Goal: Task Accomplishment & Management: Use online tool/utility

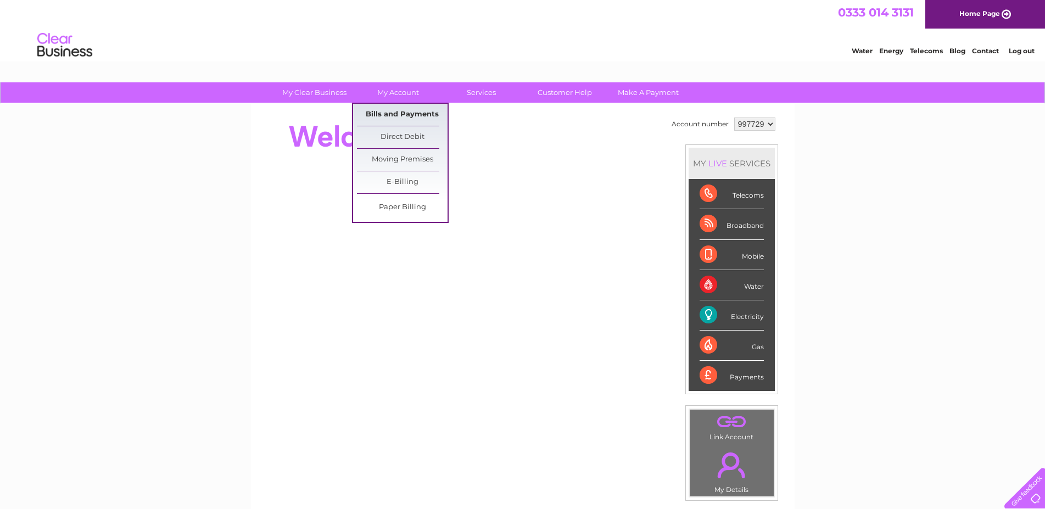
click at [400, 111] on link "Bills and Payments" at bounding box center [402, 115] width 91 height 22
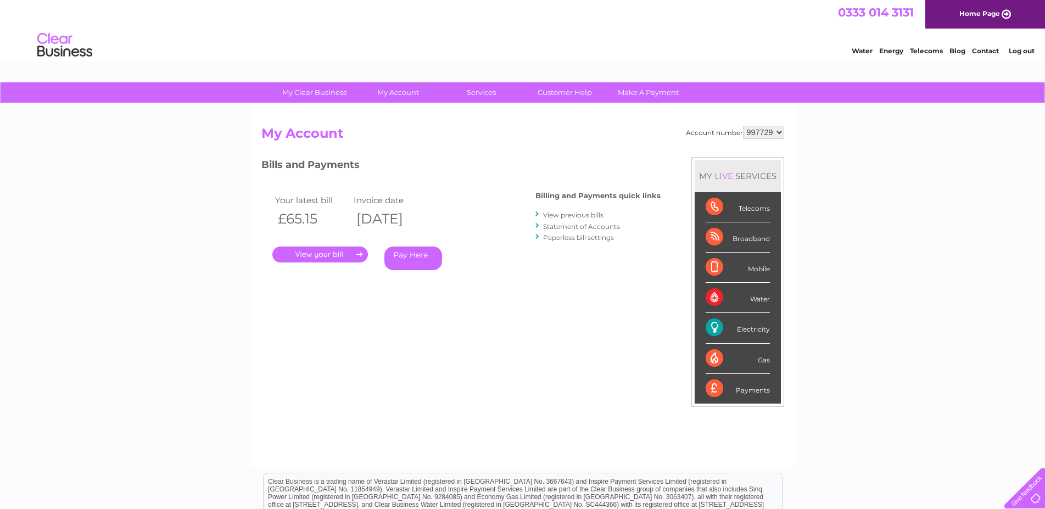
click at [318, 254] on link "." at bounding box center [320, 255] width 96 height 16
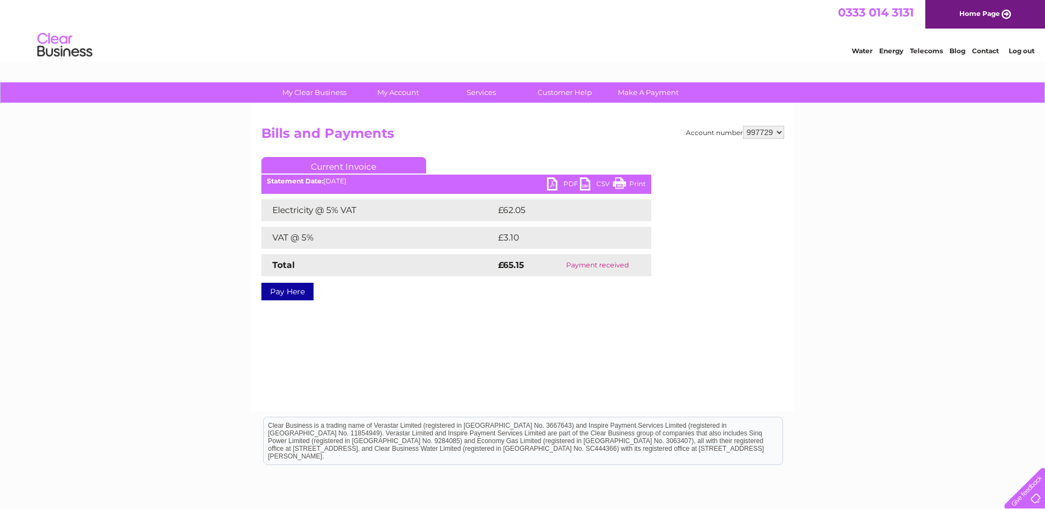
click at [568, 181] on link "PDF" at bounding box center [563, 185] width 33 height 16
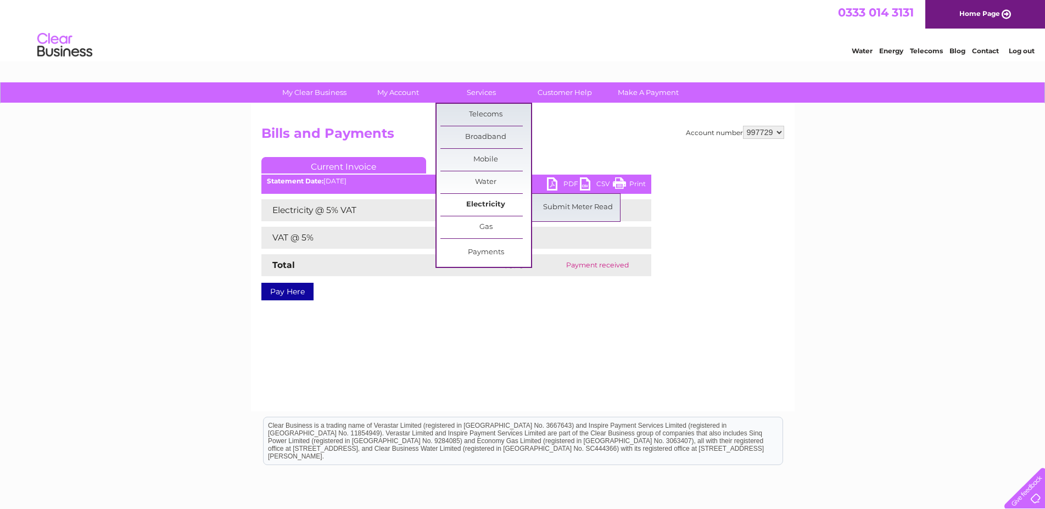
click at [483, 205] on link "Electricity" at bounding box center [485, 205] width 91 height 22
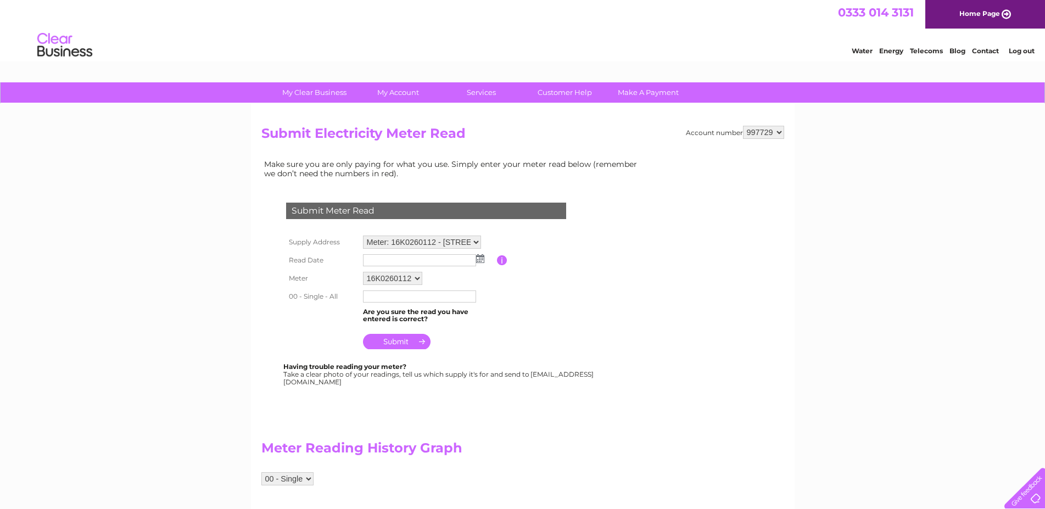
click at [483, 261] on img at bounding box center [480, 258] width 8 height 9
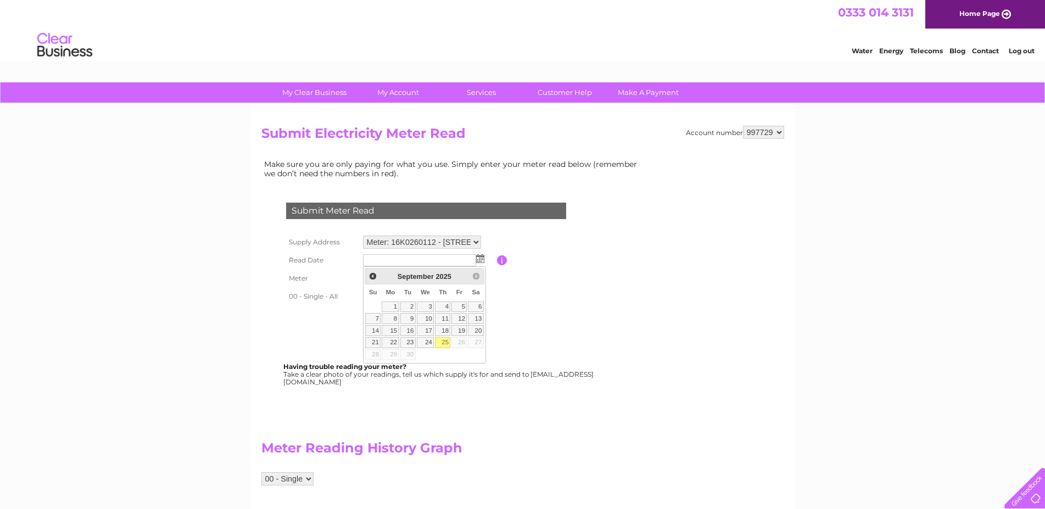
click at [448, 341] on link "25" at bounding box center [442, 342] width 15 height 11
type input "2025/09/25"
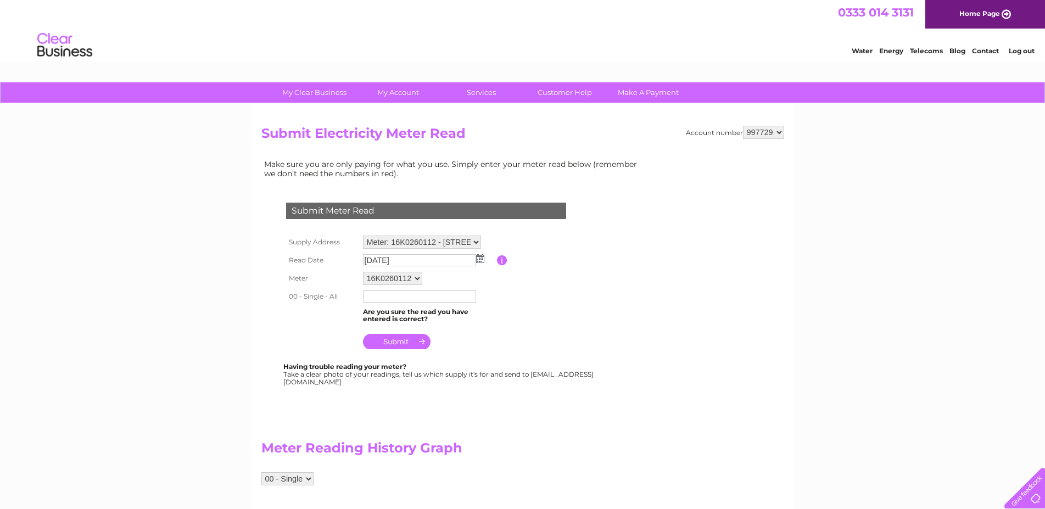
click at [431, 298] on input "text" at bounding box center [419, 297] width 113 height 12
type input "21206"
click at [395, 341] on input "submit" at bounding box center [397, 342] width 68 height 15
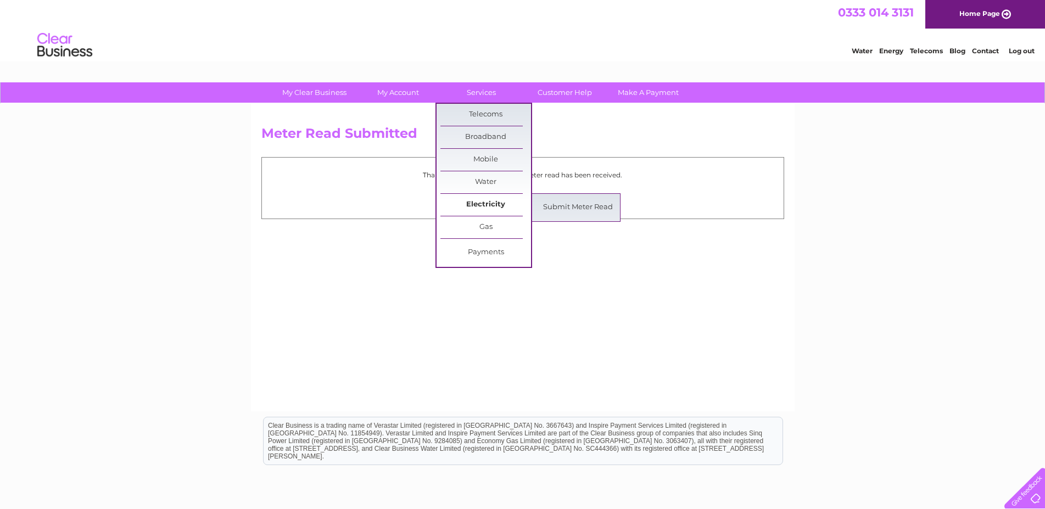
click at [487, 207] on link "Electricity" at bounding box center [485, 205] width 91 height 22
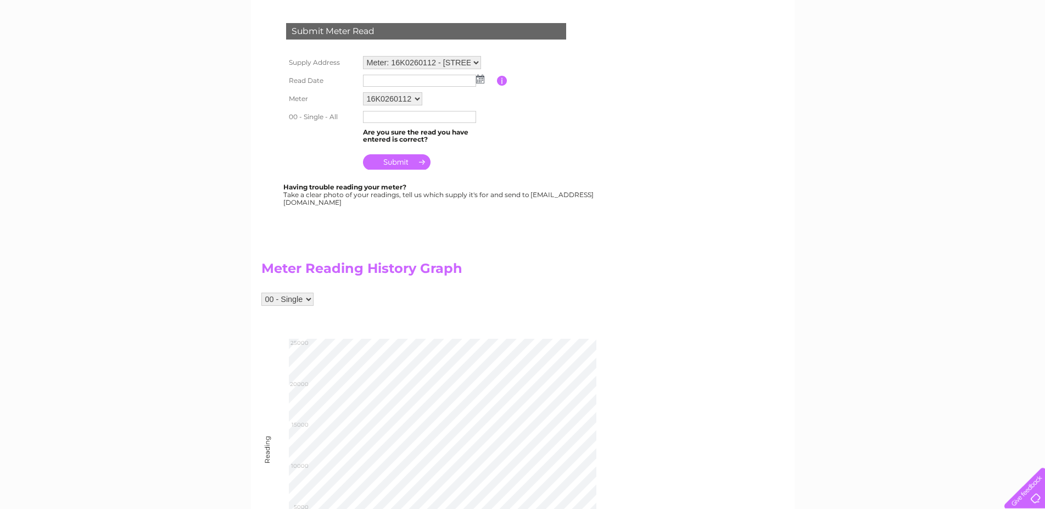
scroll to position [454, 0]
